Goal: Task Accomplishment & Management: Manage account settings

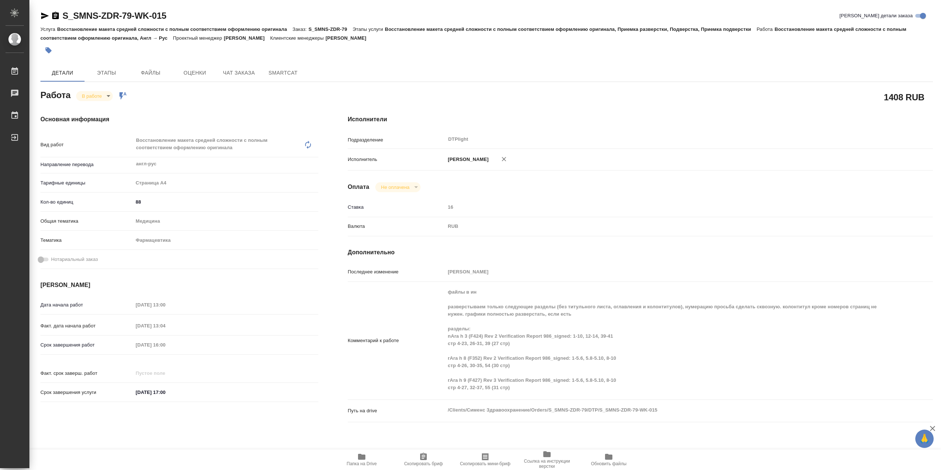
click at [365, 457] on icon "button" at bounding box center [361, 457] width 7 height 6
click at [115, 103] on div "Основная информация Вид работ Восстановление макета средней сложности с полным …" at bounding box center [179, 272] width 307 height 345
click at [115, 100] on div "В работе inProgress Работа включена в последовательность" at bounding box center [101, 96] width 51 height 10
click at [110, 100] on body "🙏 .cls-1 fill:#fff; AWATERA Сархатов [PERSON_NAME] Работы 0 Чаты График Выйти S…" at bounding box center [470, 235] width 941 height 470
click at [112, 113] on li "Выполнен" at bounding box center [100, 110] width 48 height 12
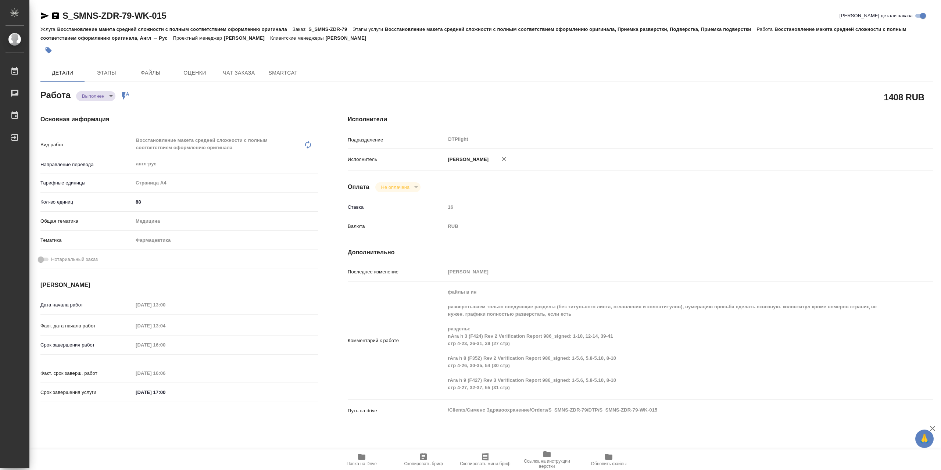
type textarea "x"
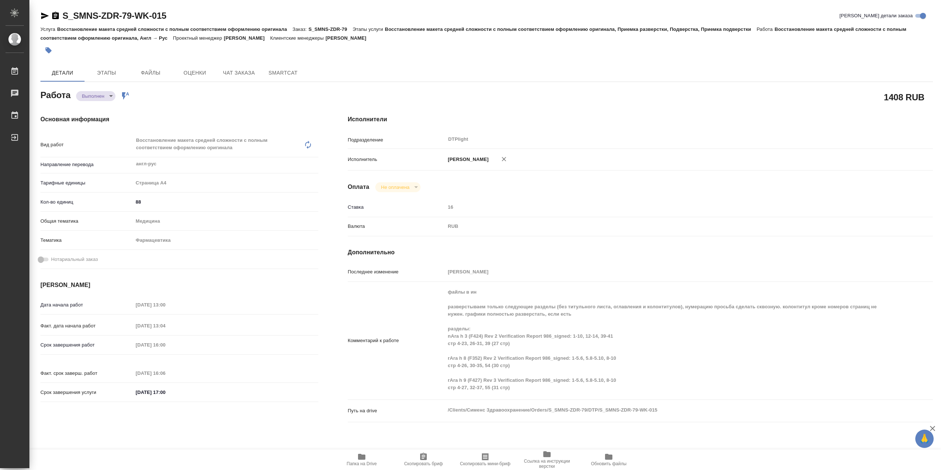
type textarea "x"
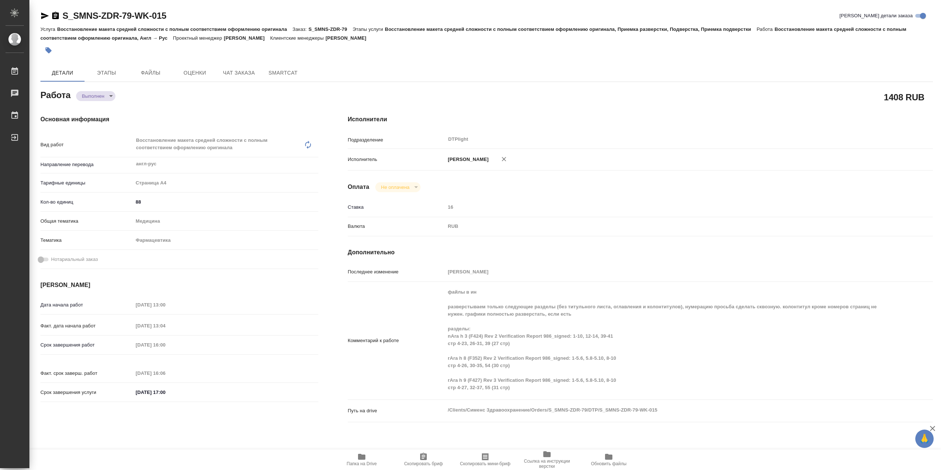
type textarea "x"
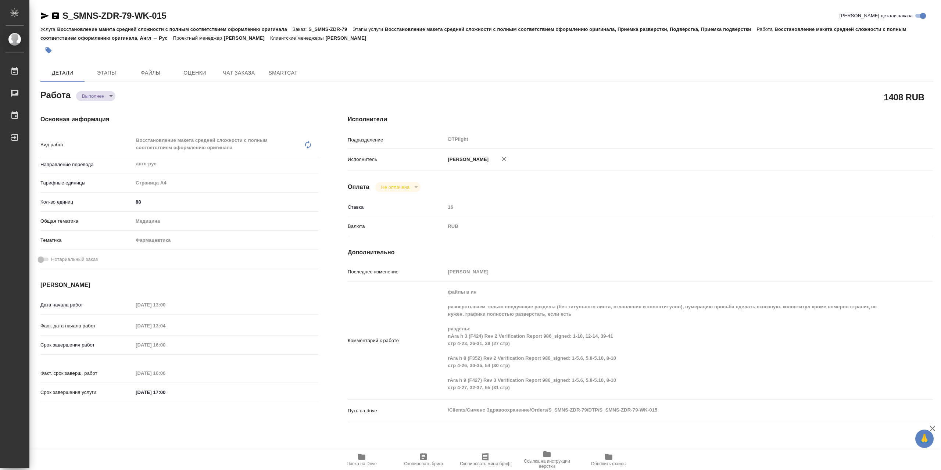
type textarea "x"
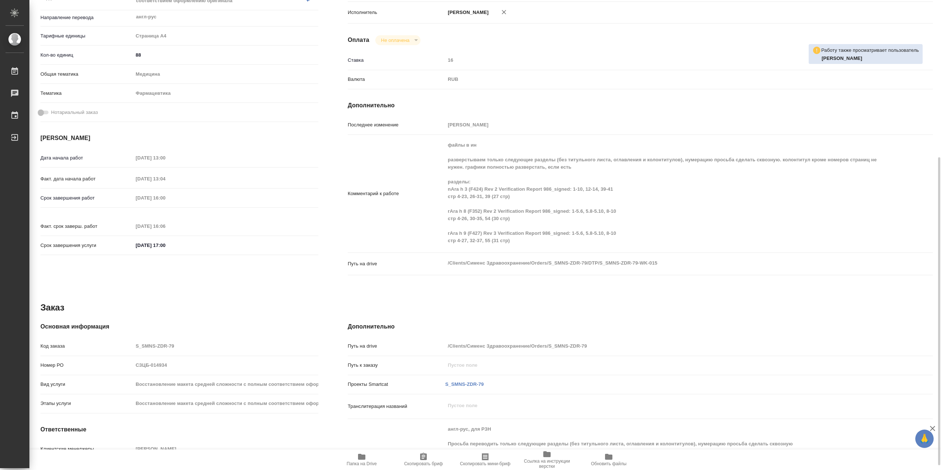
scroll to position [184, 0]
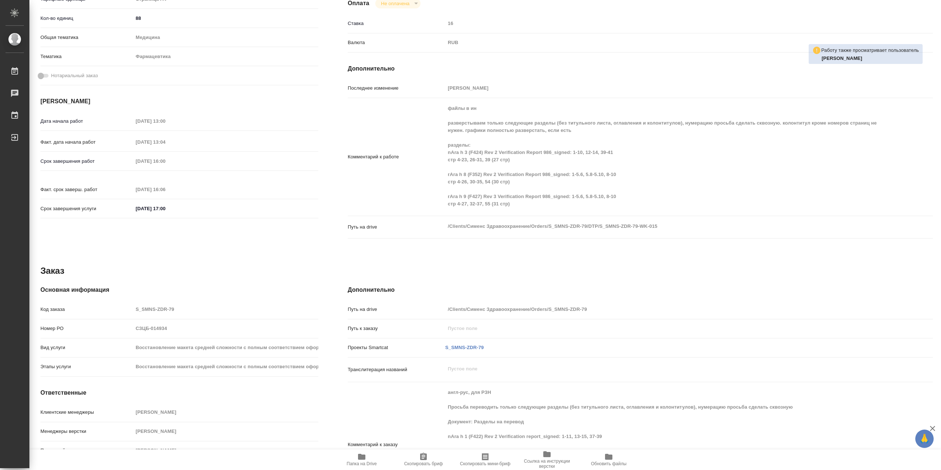
click at [360, 457] on icon "button" at bounding box center [361, 457] width 7 height 6
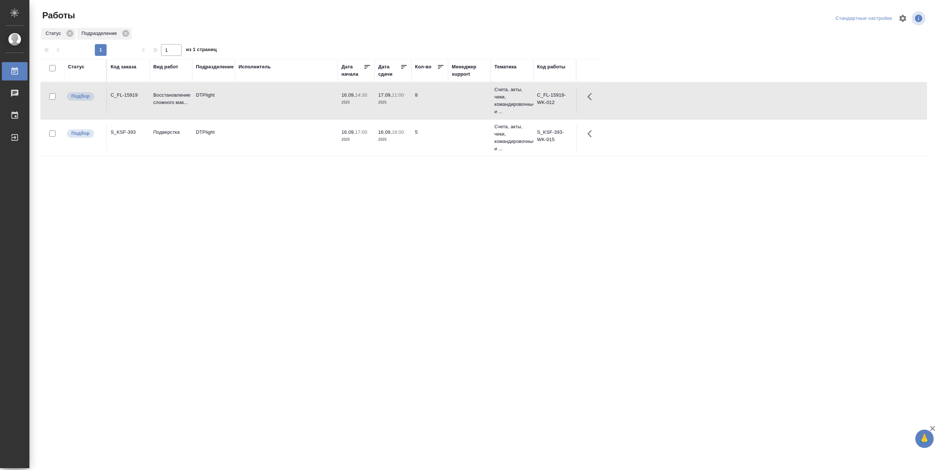
click at [257, 109] on td at bounding box center [286, 101] width 103 height 26
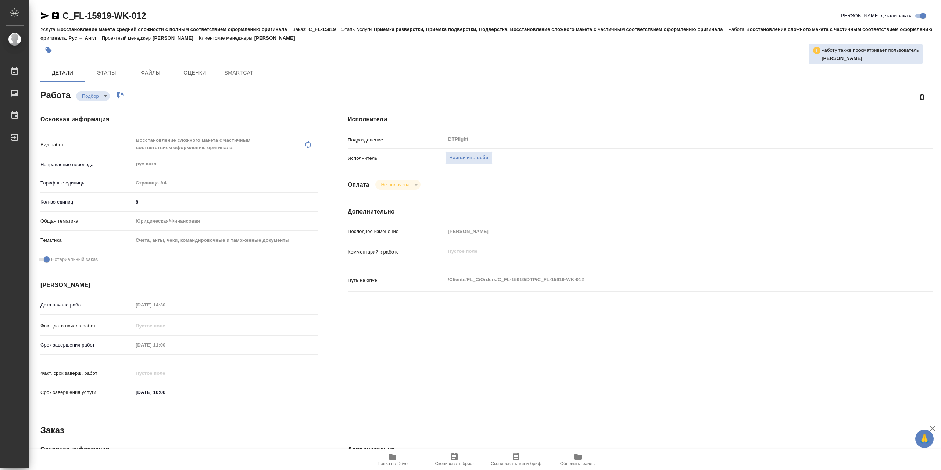
type textarea "x"
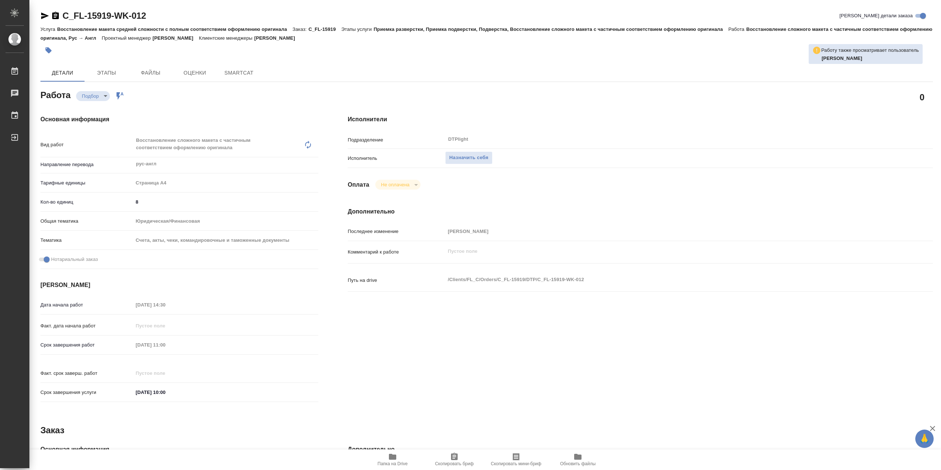
type textarea "x"
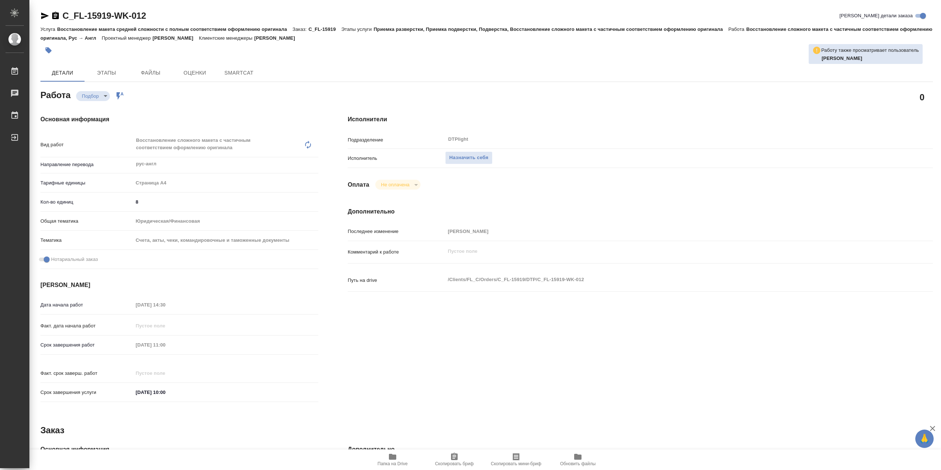
type textarea "x"
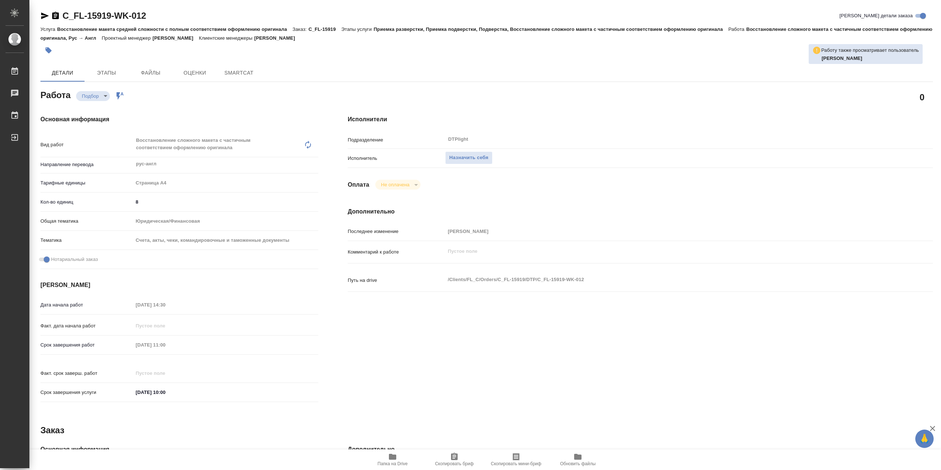
type textarea "x"
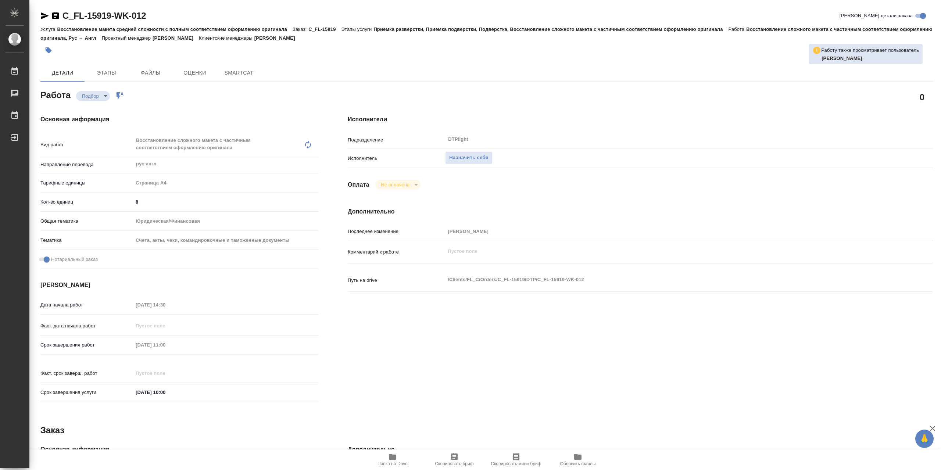
type textarea "x"
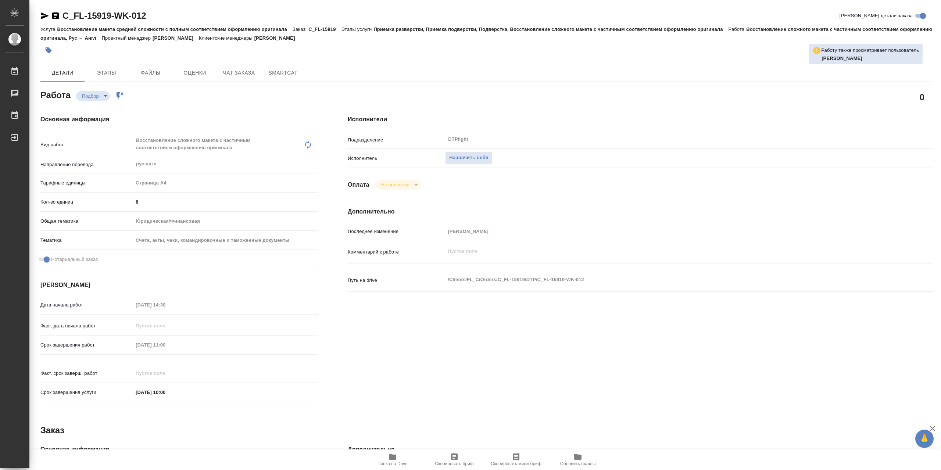
click at [388, 459] on icon "button" at bounding box center [392, 456] width 9 height 9
type textarea "x"
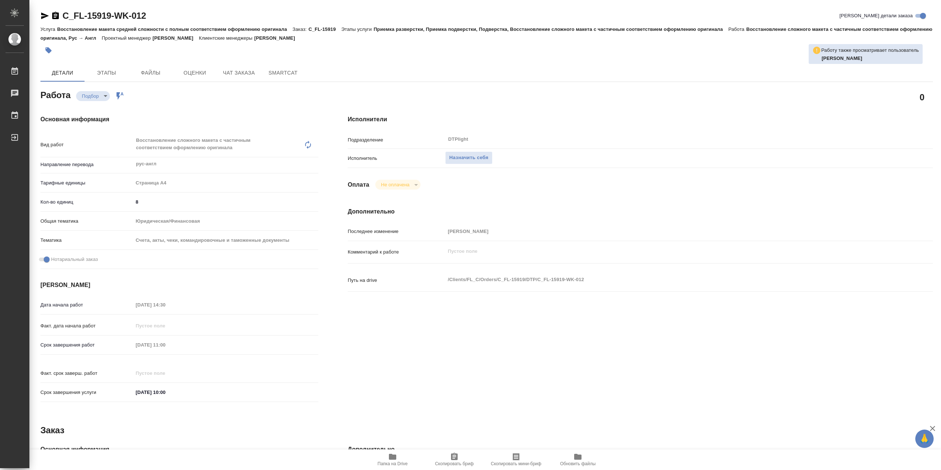
type textarea "x"
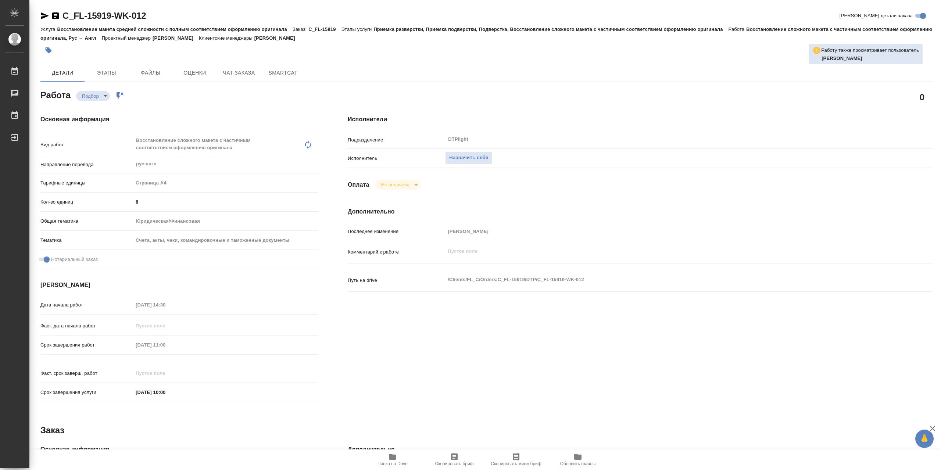
type textarea "x"
